Goal: Transaction & Acquisition: Purchase product/service

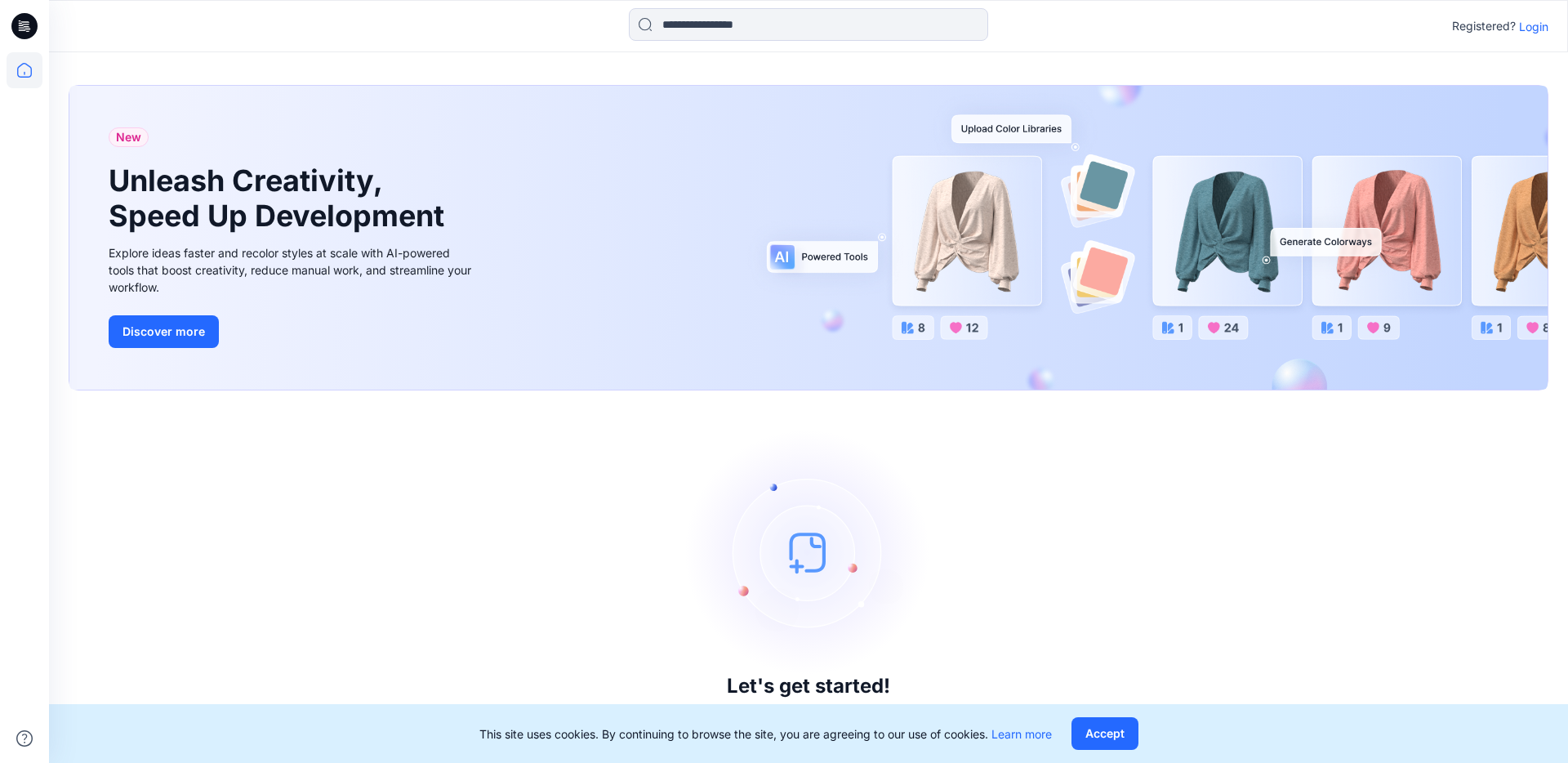
click at [1530, 32] on p "Login" at bounding box center [1533, 26] width 30 height 17
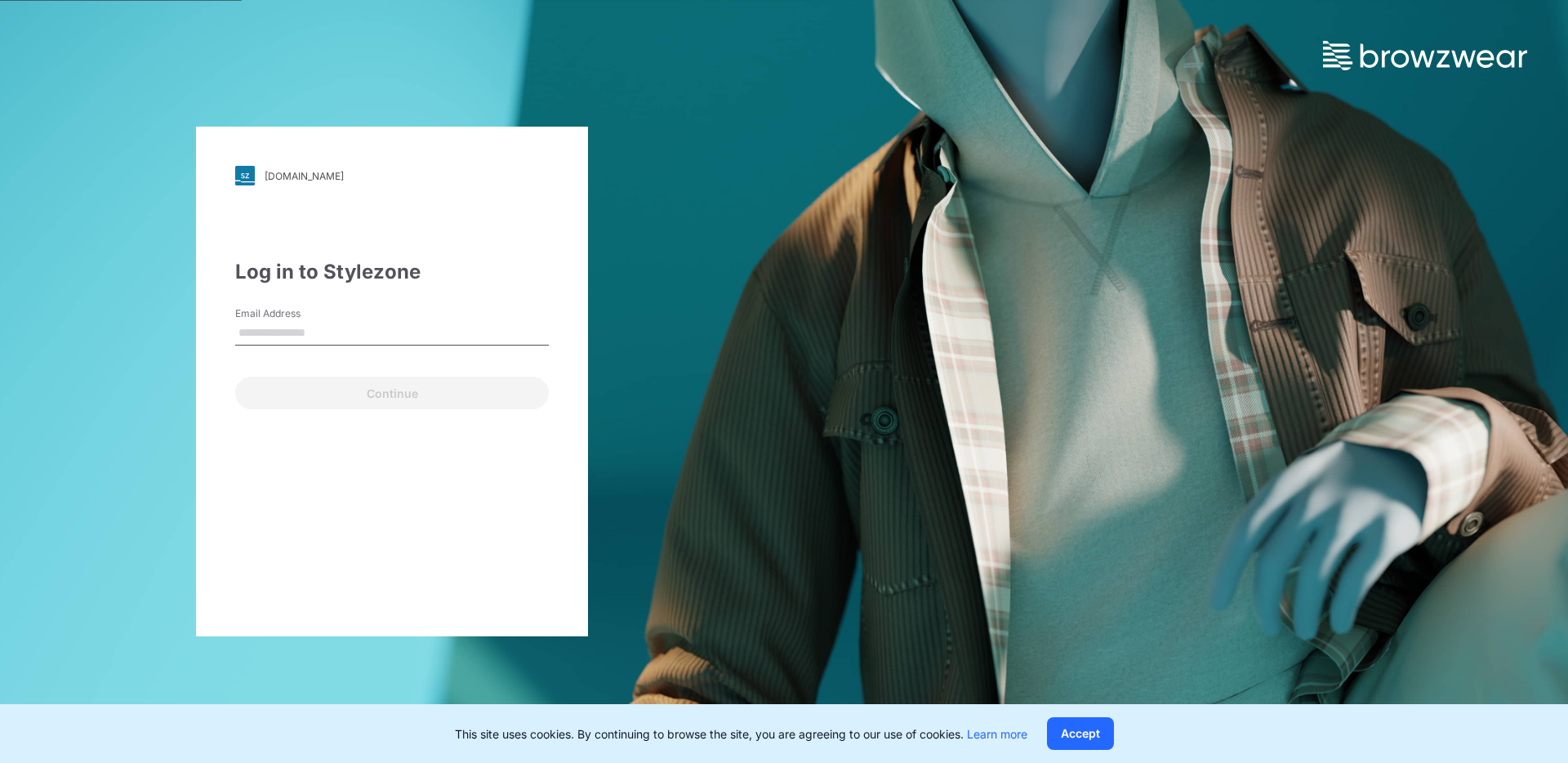
type input "**********"
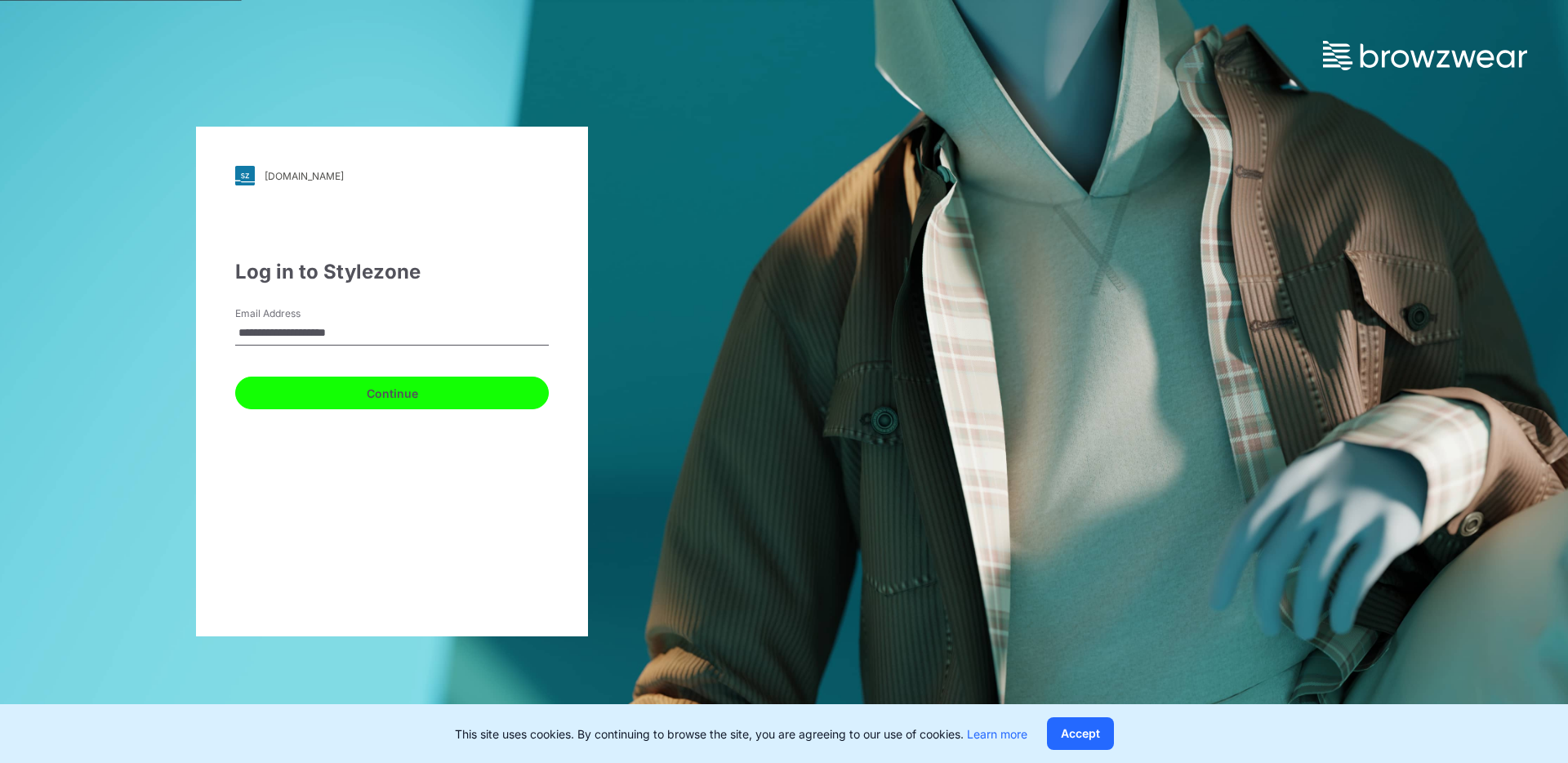
click at [387, 385] on button "Continue" at bounding box center [392, 392] width 313 height 32
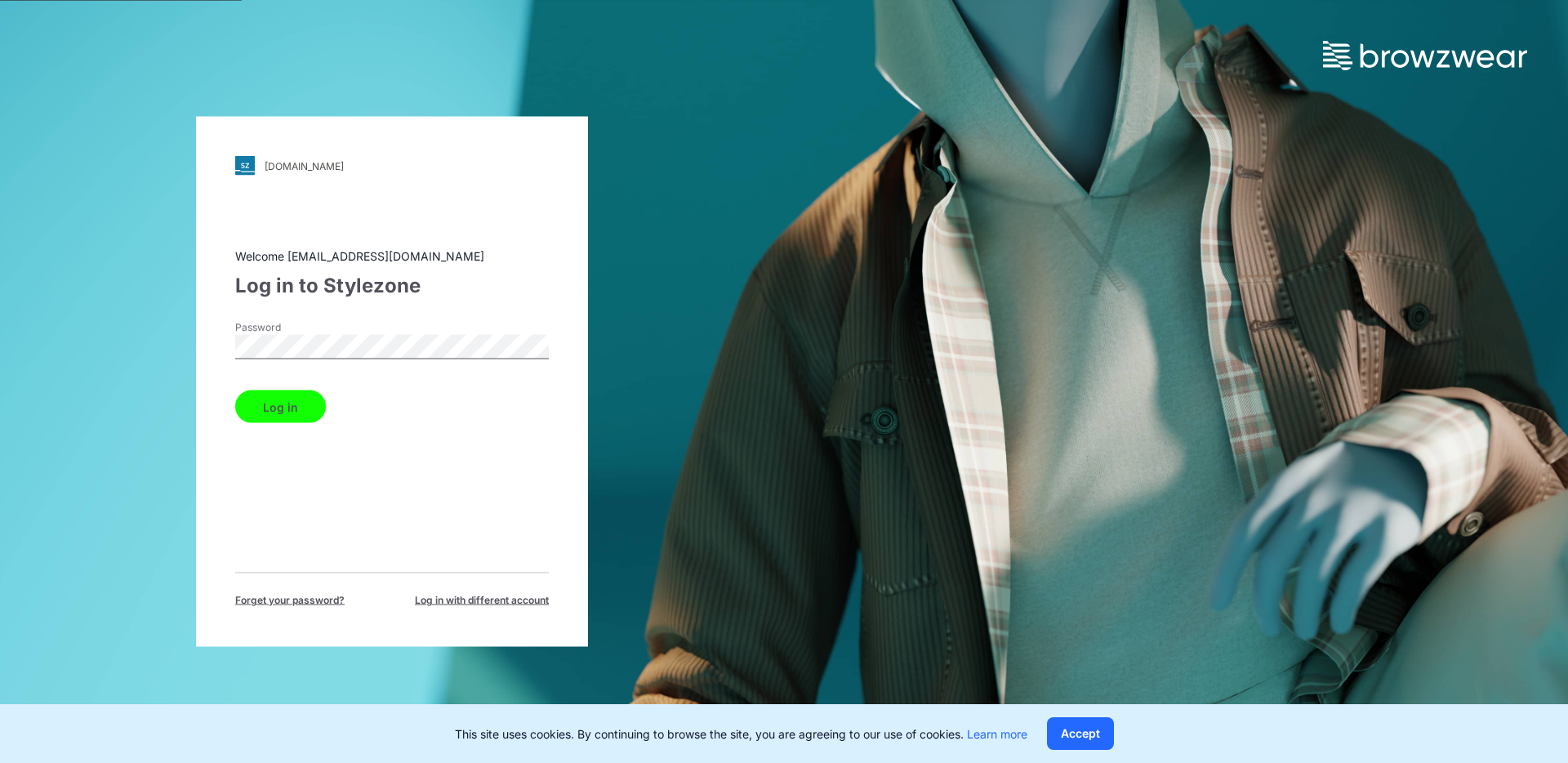
click at [299, 396] on button "Log in" at bounding box center [280, 407] width 90 height 32
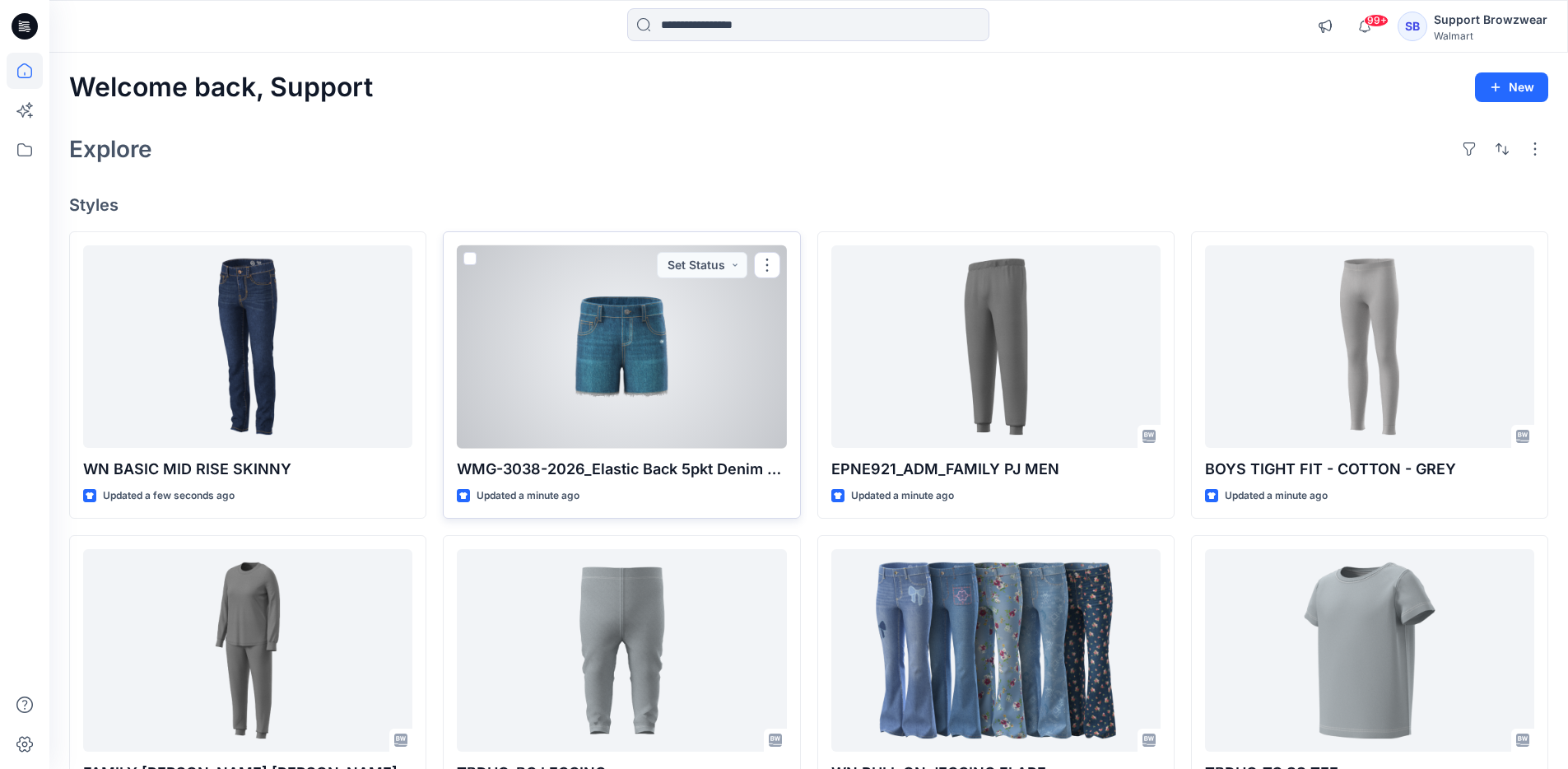
click at [552, 311] on div at bounding box center [621, 347] width 329 height 203
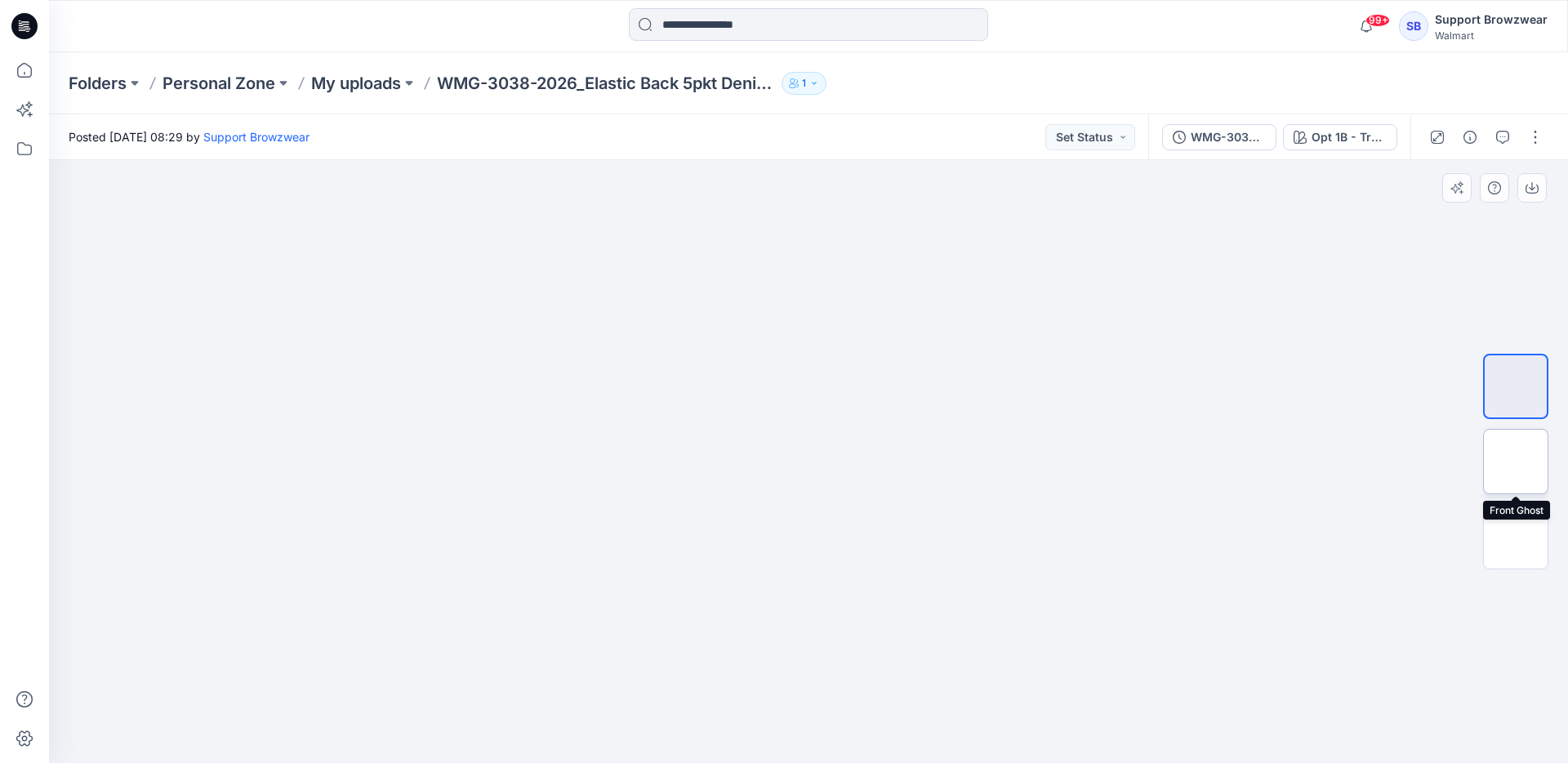
click at [1515, 461] on img at bounding box center [1515, 461] width 0 height 0
click at [1515, 386] on img at bounding box center [1515, 386] width 0 height 0
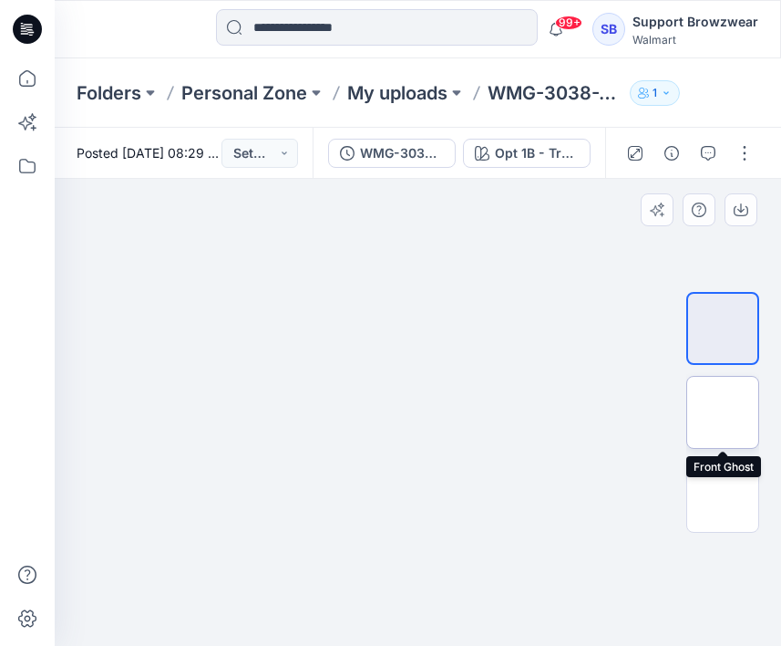
click at [723, 412] on img at bounding box center [723, 412] width 0 height 0
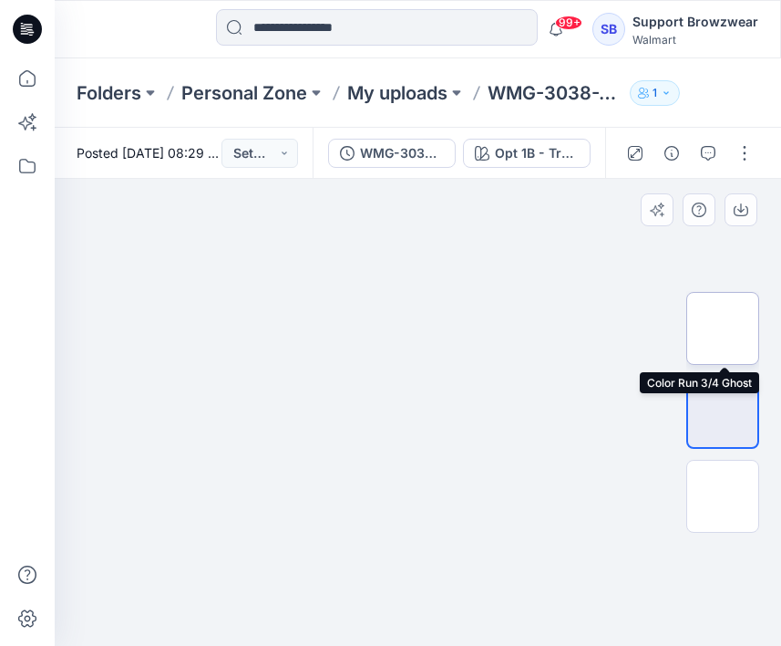
click at [723, 328] on img at bounding box center [723, 328] width 0 height 0
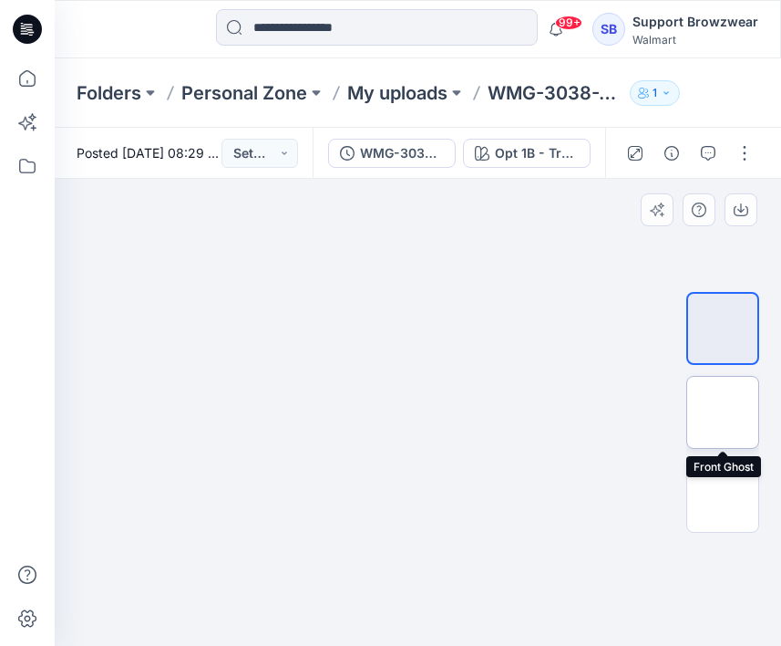
click at [723, 412] on img at bounding box center [723, 412] width 0 height 0
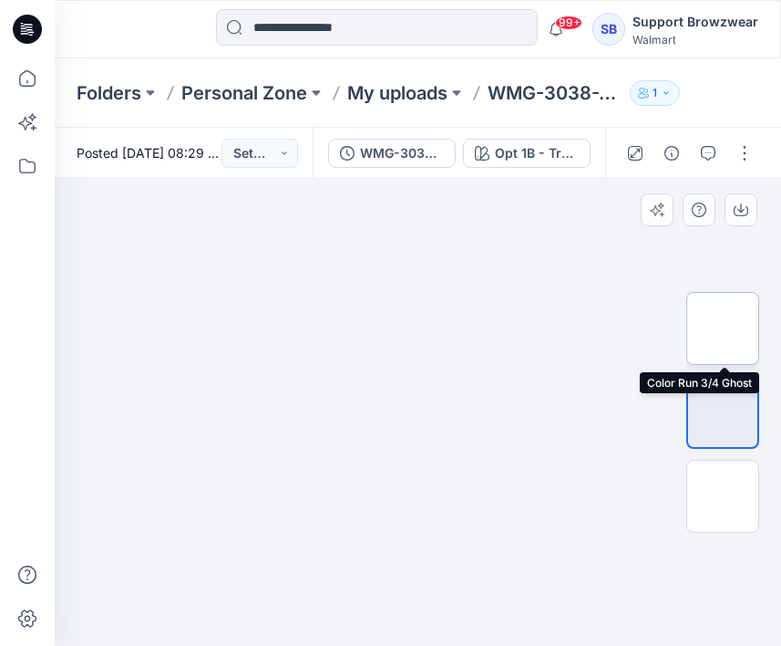
click at [723, 328] on img at bounding box center [723, 328] width 0 height 0
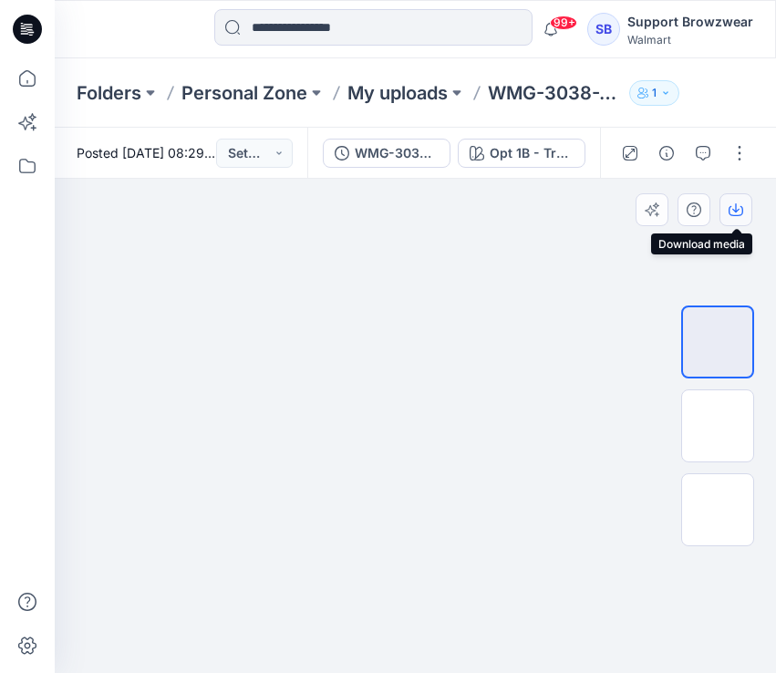
click at [746, 207] on button "button" at bounding box center [735, 209] width 33 height 33
